Goal: Use online tool/utility: Utilize a website feature to perform a specific function

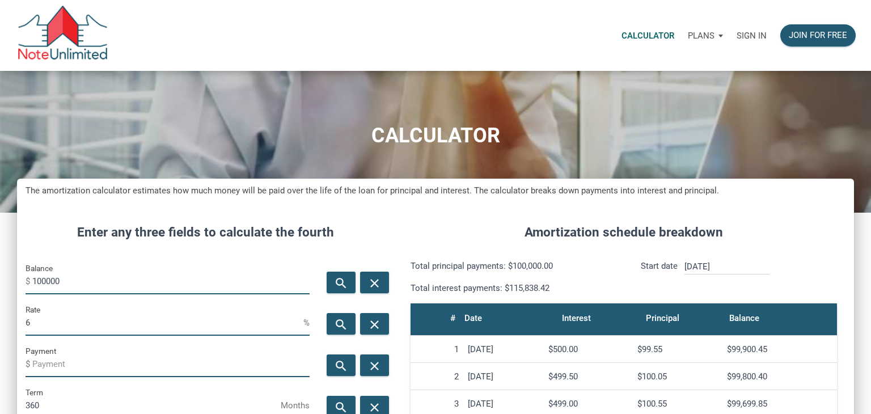
scroll to position [562, 837]
click at [759, 39] on p "Sign in" at bounding box center [752, 36] width 30 height 10
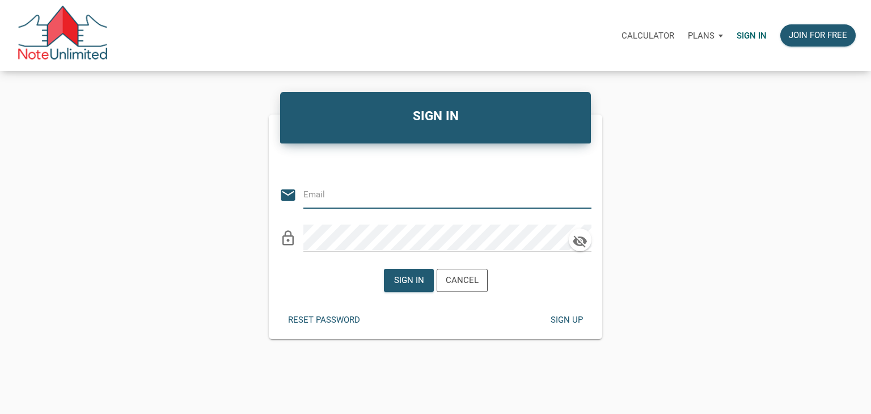
type input "dan@jpclehomes.com"
click at [401, 291] on div "Sign in" at bounding box center [408, 280] width 49 height 22
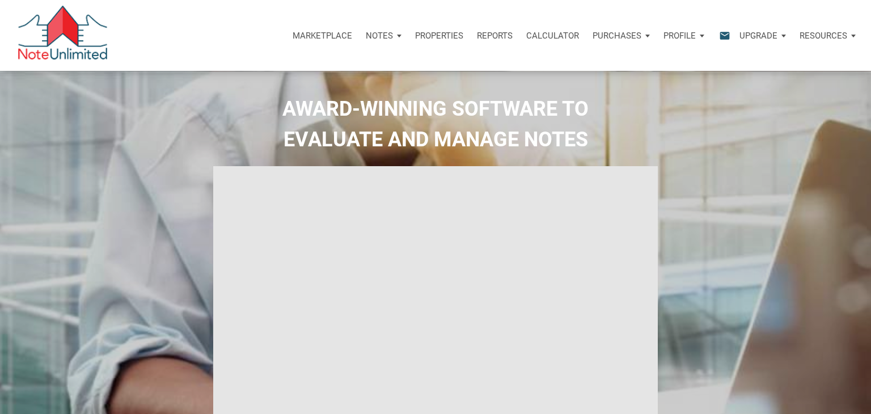
select select
type input "Introduction to new features"
select select
click at [442, 39] on p "Properties" at bounding box center [439, 36] width 48 height 10
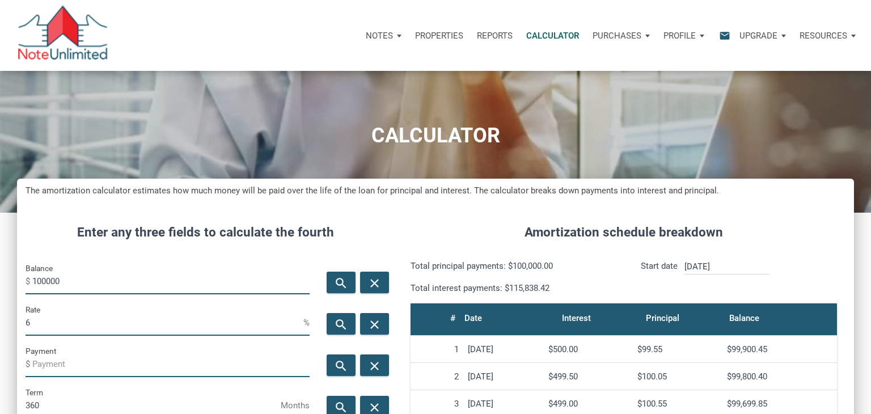
scroll to position [562, 837]
type input "1"
type input "250000"
click at [54, 321] on input "6" at bounding box center [165, 323] width 278 height 26
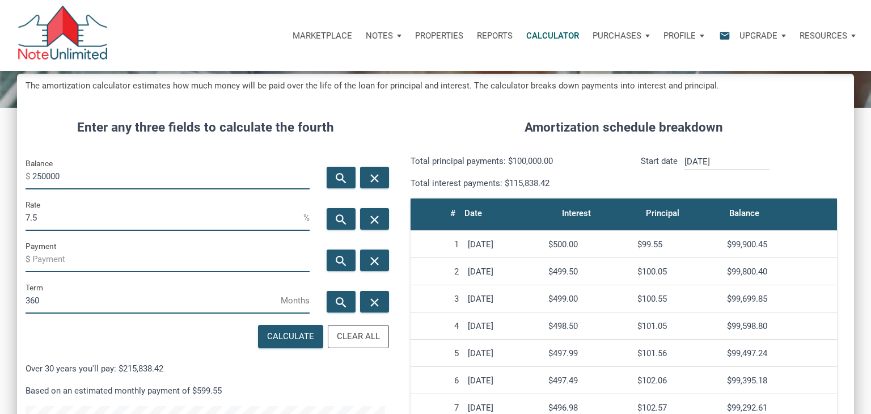
scroll to position [108, 0]
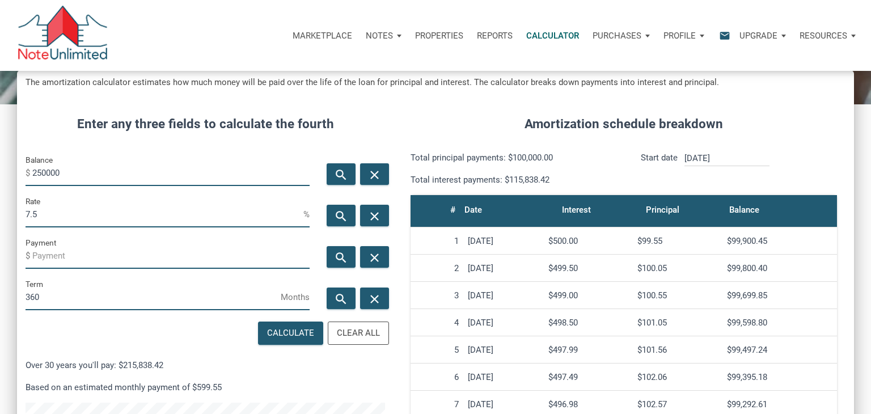
type input "7.5"
click at [44, 301] on input "360" at bounding box center [153, 298] width 255 height 26
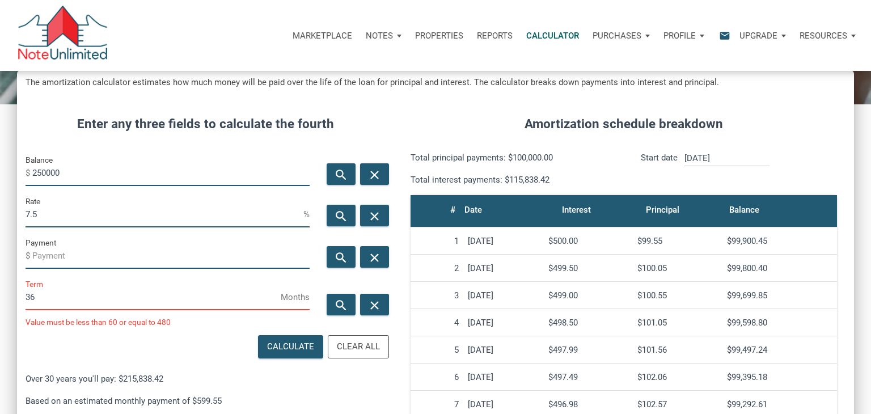
scroll to position [566451, 566189]
type input "3"
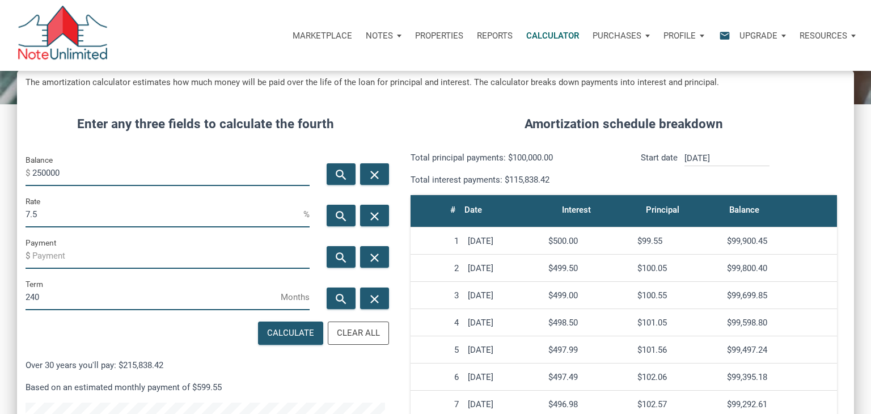
scroll to position [566464, 566189]
type input "240"
click at [339, 260] on icon "search" at bounding box center [341, 257] width 14 height 14
type input "-2013.98"
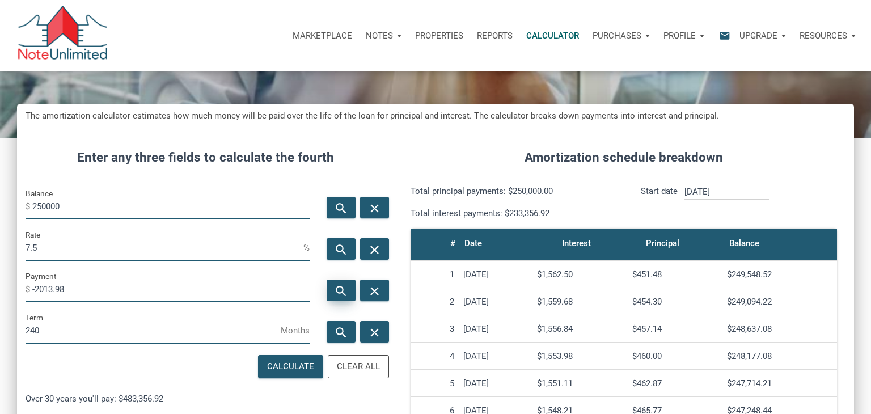
scroll to position [77, 0]
